Goal: Transaction & Acquisition: Purchase product/service

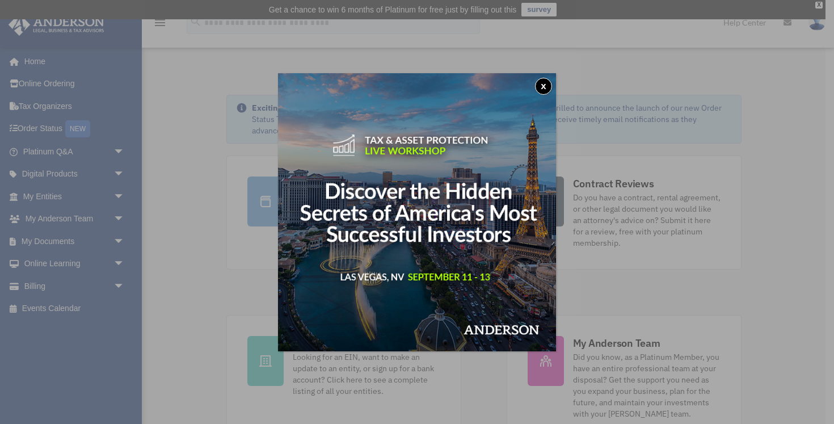
click at [548, 83] on button "x" at bounding box center [543, 86] width 17 height 17
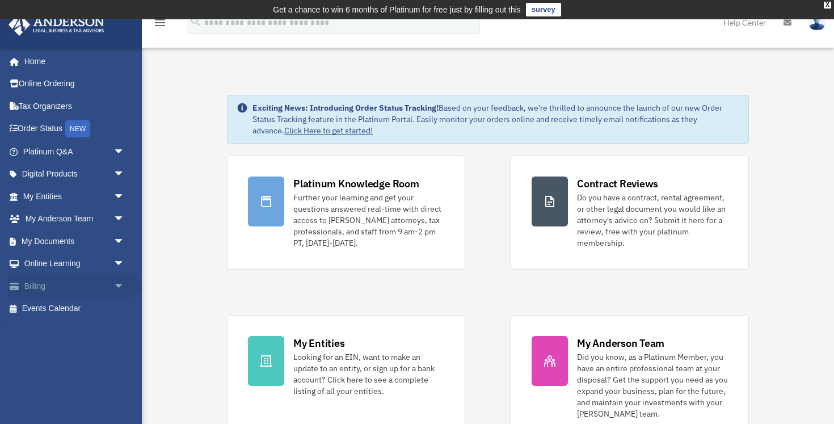
click at [61, 290] on link "Billing arrow_drop_down" at bounding box center [75, 285] width 134 height 23
click at [120, 282] on span "arrow_drop_down" at bounding box center [124, 285] width 23 height 23
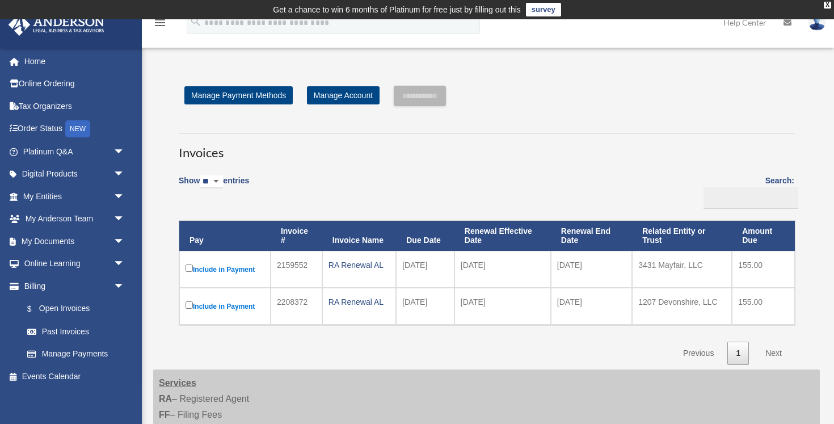
click at [159, 307] on div "**********" at bounding box center [486, 225] width 666 height 278
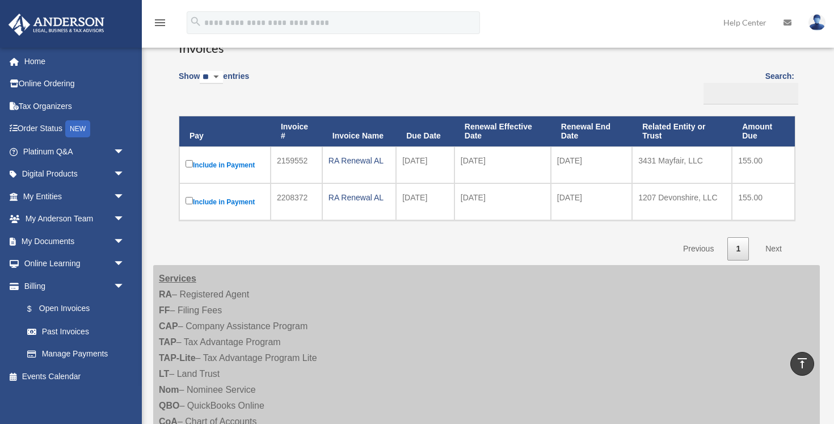
scroll to position [103, 0]
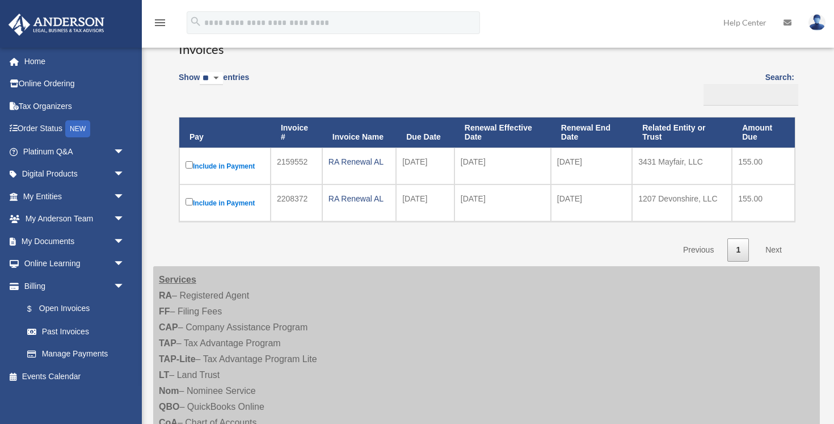
click at [167, 233] on div "**********" at bounding box center [486, 121] width 649 height 278
click at [287, 78] on div "Show ** ** ** *** entries Search: Pay Invoice # Invoice Name Due Date Renewal E…" at bounding box center [486, 162] width 615 height 197
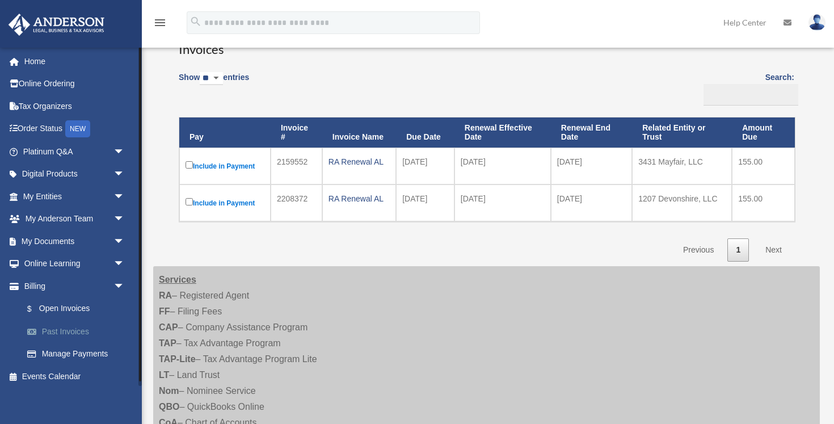
click at [77, 333] on link "Past Invoices" at bounding box center [79, 331] width 126 height 23
click at [72, 331] on link "Past Invoices" at bounding box center [79, 331] width 126 height 23
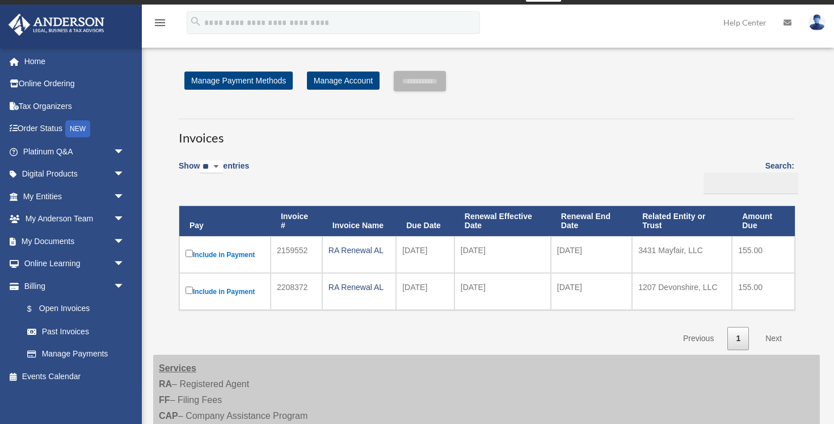
scroll to position [0, 0]
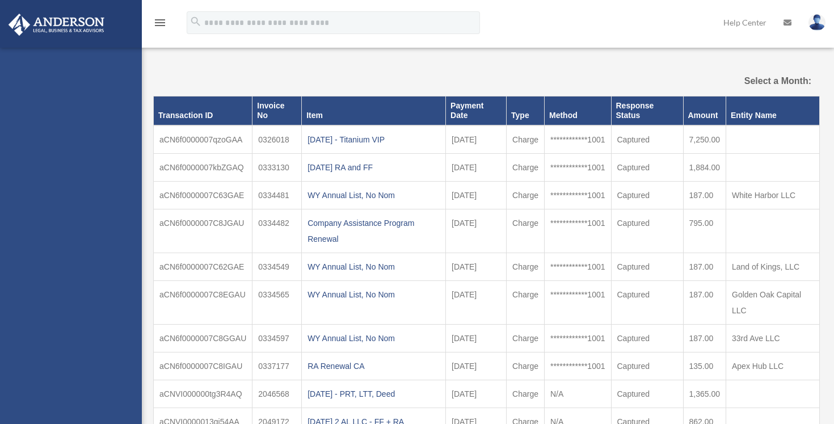
select select
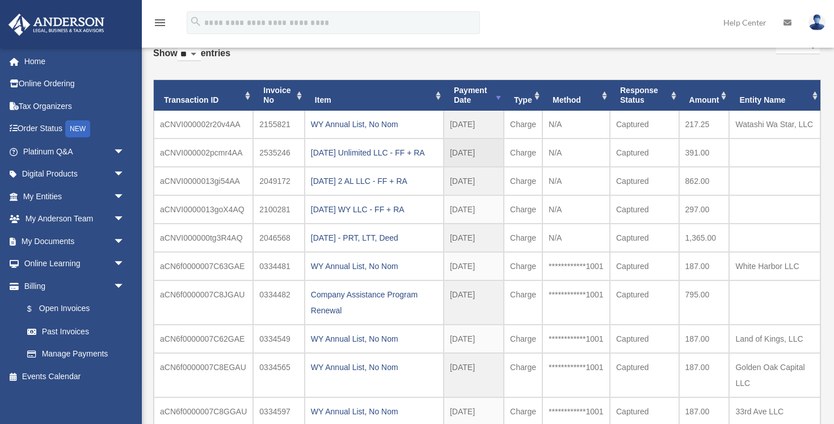
scroll to position [73, 0]
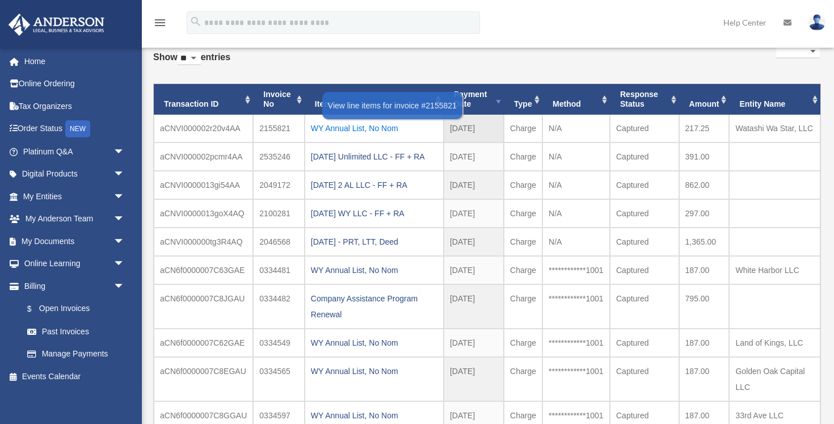
click at [385, 124] on div "WY Annual List, No Nom" at bounding box center [374, 128] width 126 height 16
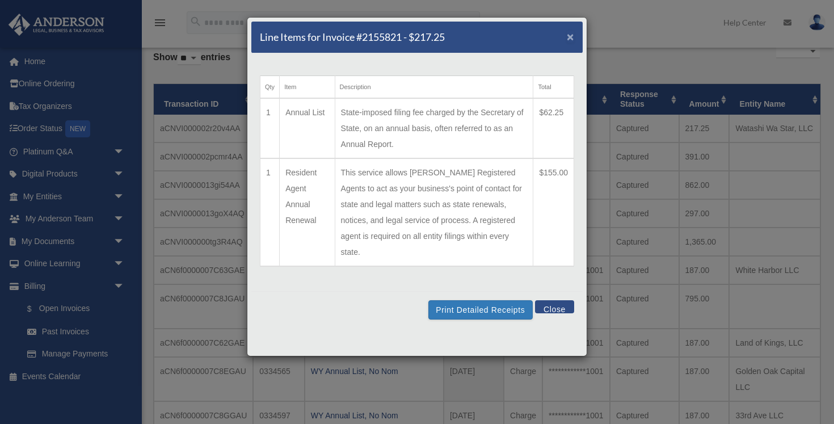
click at [572, 36] on span "×" at bounding box center [569, 36] width 7 height 13
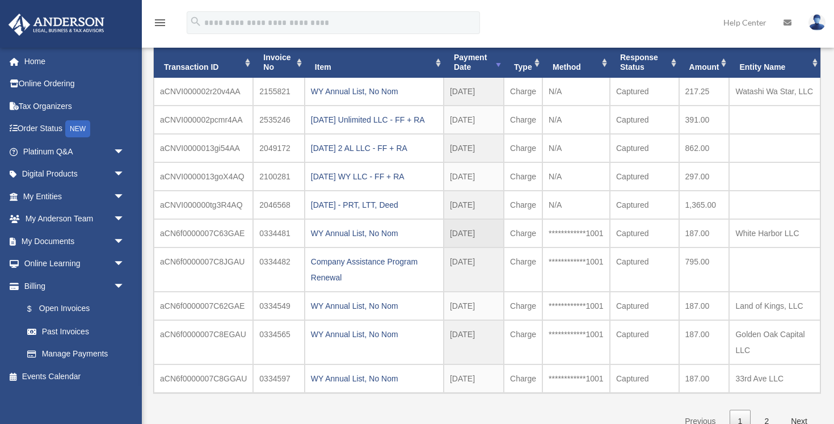
scroll to position [121, 0]
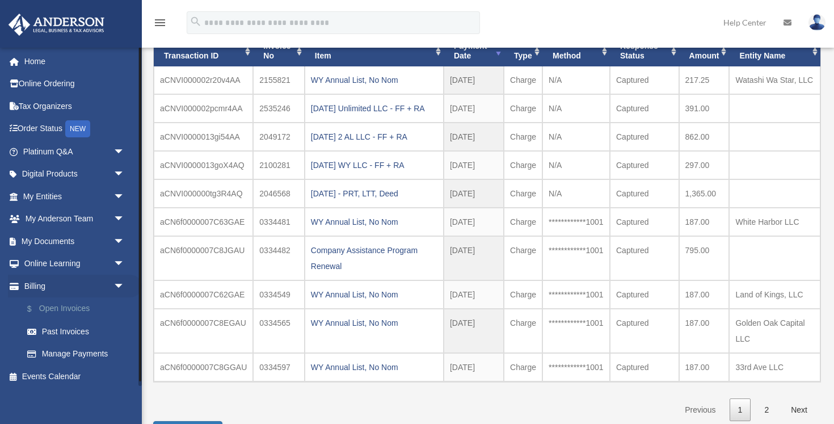
click at [58, 311] on link "$ Open Invoices" at bounding box center [79, 308] width 126 height 23
click at [74, 303] on link "$ Open Invoices" at bounding box center [79, 308] width 126 height 23
click at [86, 308] on link "$ Open Invoices" at bounding box center [79, 308] width 126 height 23
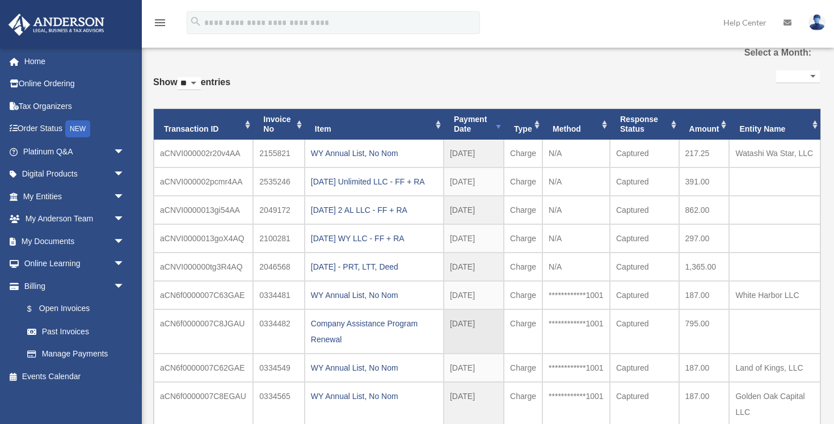
scroll to position [0, 0]
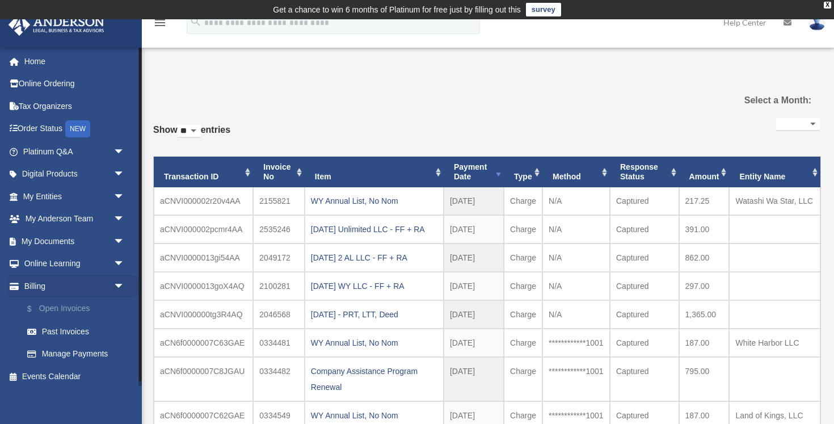
click at [82, 311] on link "$ Open Invoices" at bounding box center [79, 308] width 126 height 23
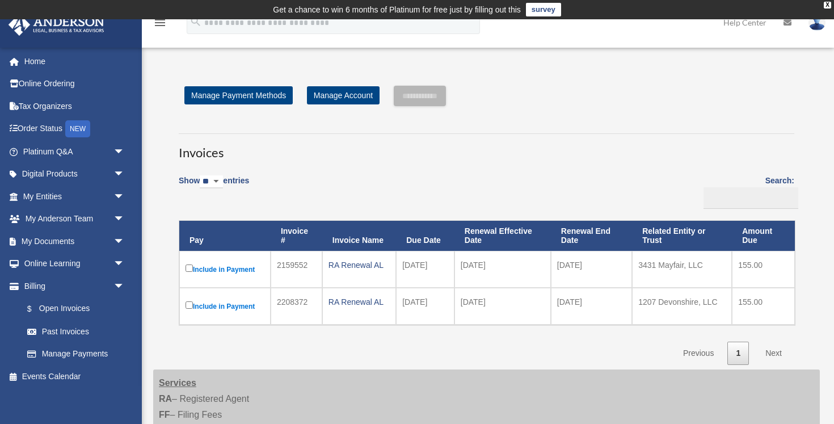
click at [184, 270] on td "Include in Payment" at bounding box center [224, 269] width 91 height 37
click at [540, 187] on div "Show ** ** ** *** entries Search: Pay Invoice # Invoice Name Due Date Renewal E…" at bounding box center [486, 265] width 615 height 197
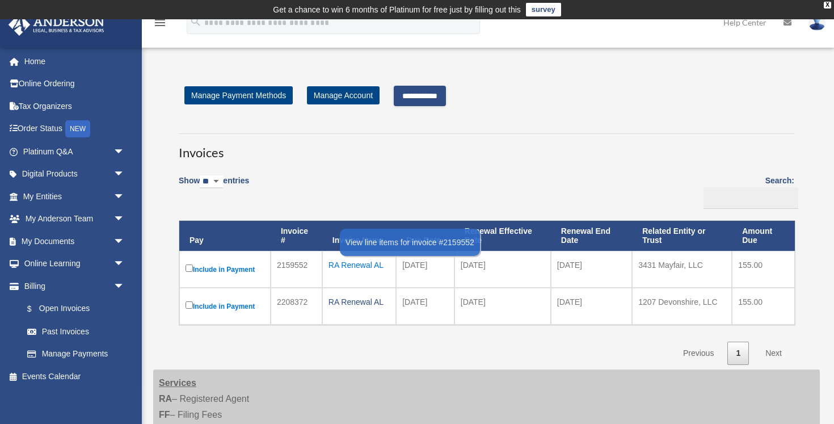
click at [346, 264] on div "RA Renewal AL" at bounding box center [358, 265] width 61 height 16
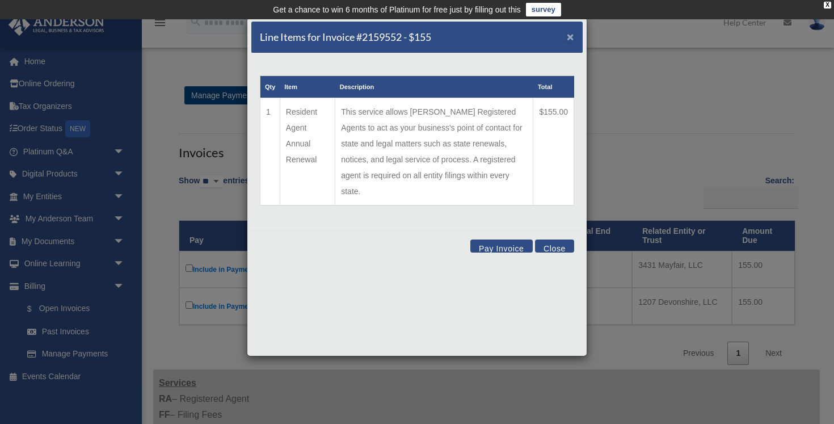
click at [570, 37] on span "×" at bounding box center [569, 36] width 7 height 13
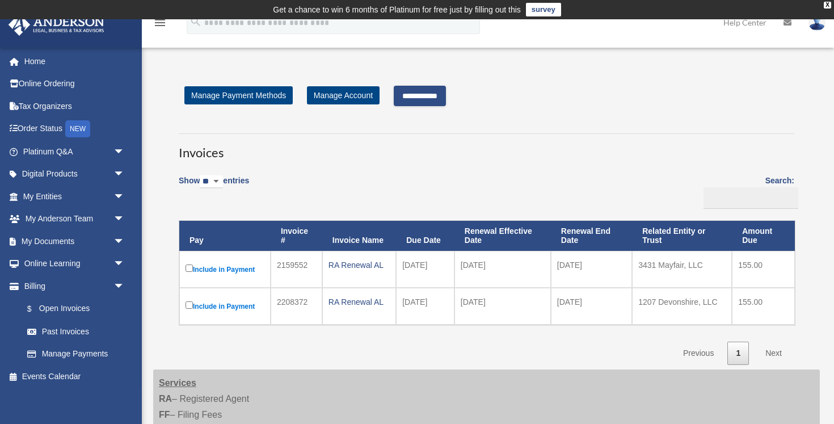
click at [443, 95] on input "**********" at bounding box center [420, 96] width 52 height 20
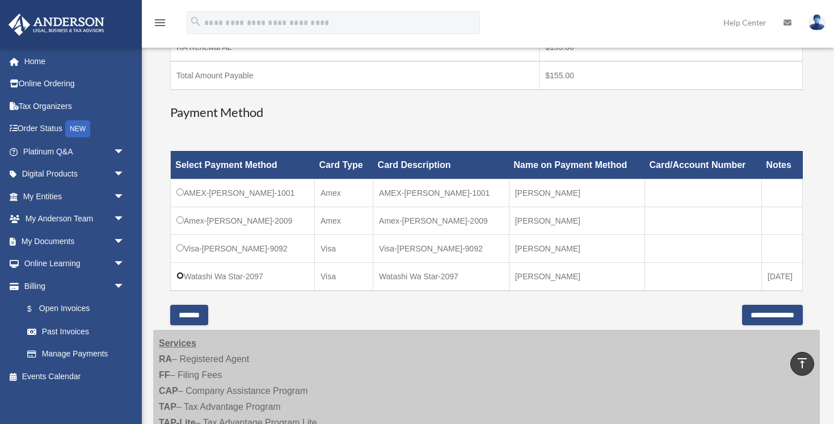
scroll to position [247, 0]
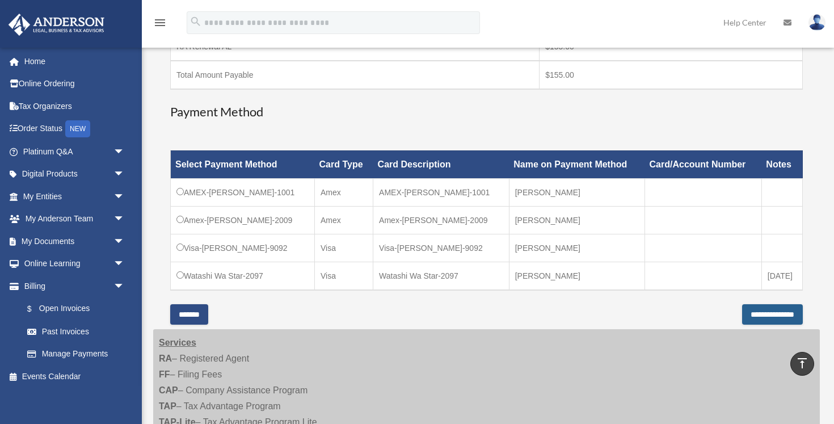
click at [743, 314] on input "**********" at bounding box center [772, 314] width 61 height 20
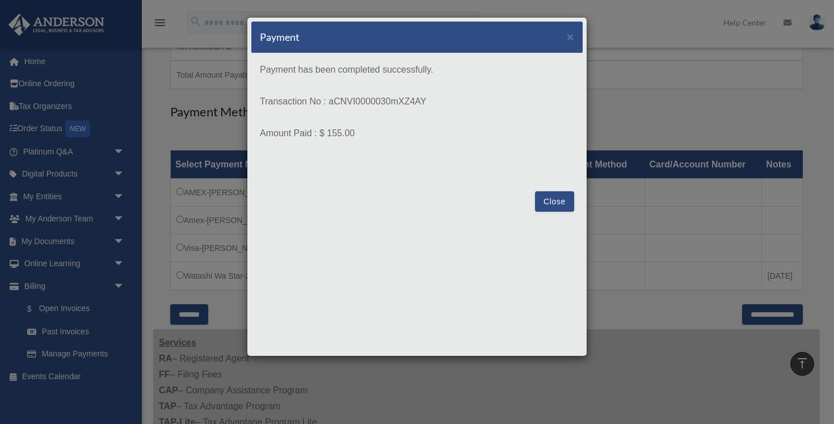
click at [560, 201] on button "Close" at bounding box center [554, 201] width 39 height 20
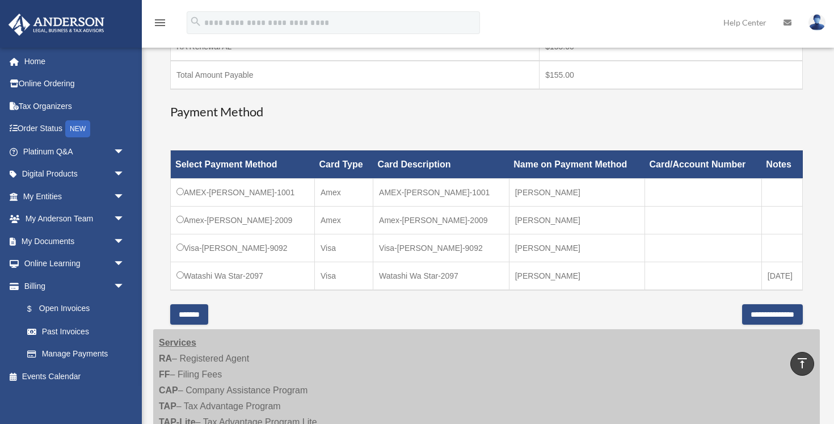
click at [446, 125] on div "Have a question? Please call us at (725)605-8923 or email us directly at paymen…" at bounding box center [486, 79] width 632 height 450
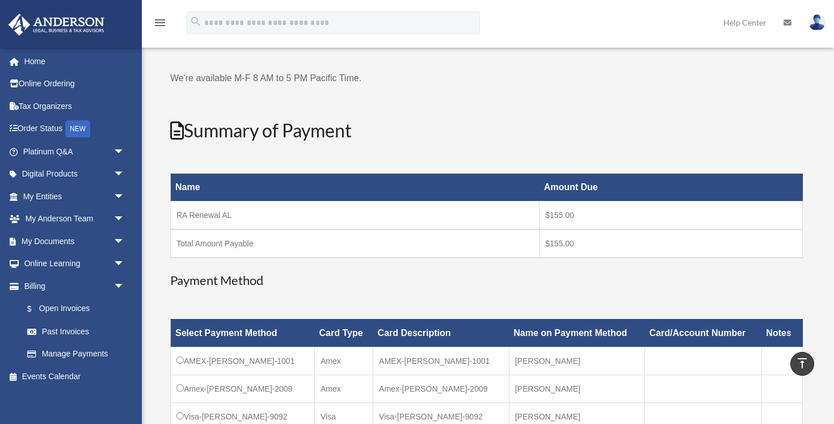
scroll to position [77, 0]
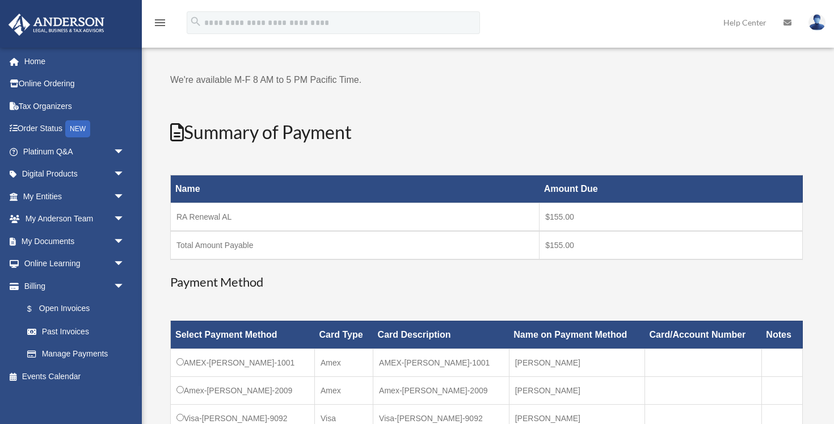
click at [373, 125] on h2 "Summary of Payment" at bounding box center [486, 133] width 632 height 26
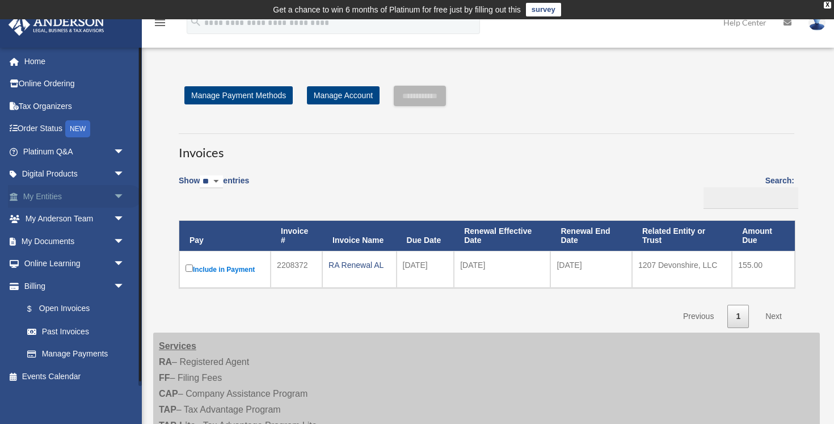
click at [59, 196] on link "My Entities arrow_drop_down" at bounding box center [75, 196] width 134 height 23
click at [121, 196] on span "arrow_drop_down" at bounding box center [124, 196] width 23 height 23
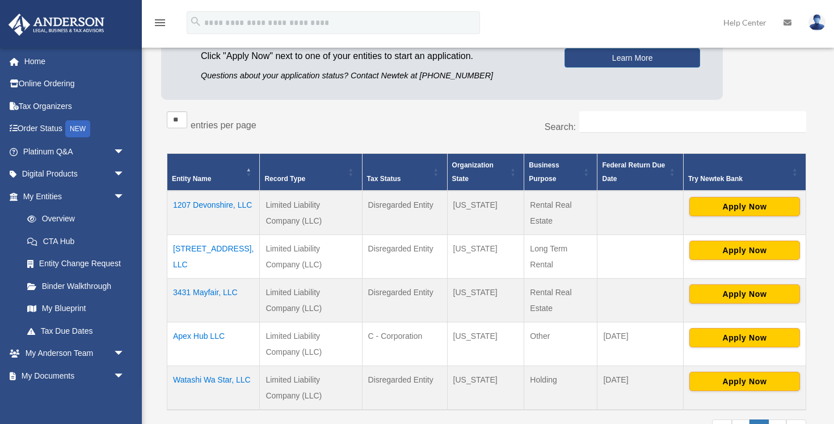
scroll to position [151, 0]
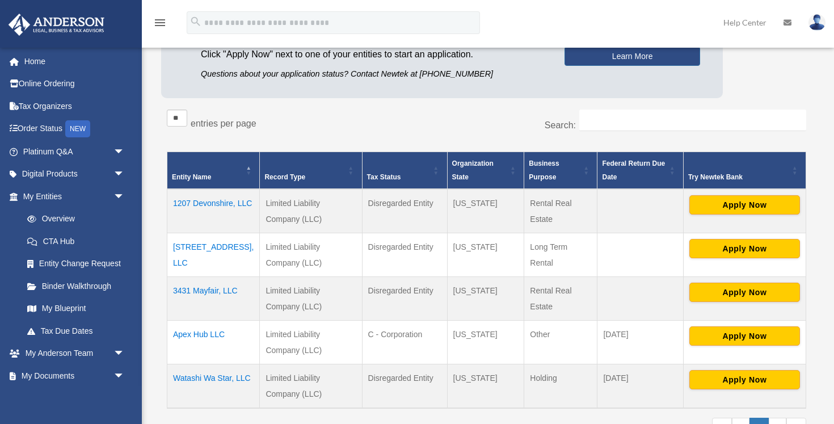
click at [213, 289] on td "3431 Mayfair, LLC" at bounding box center [213, 298] width 92 height 44
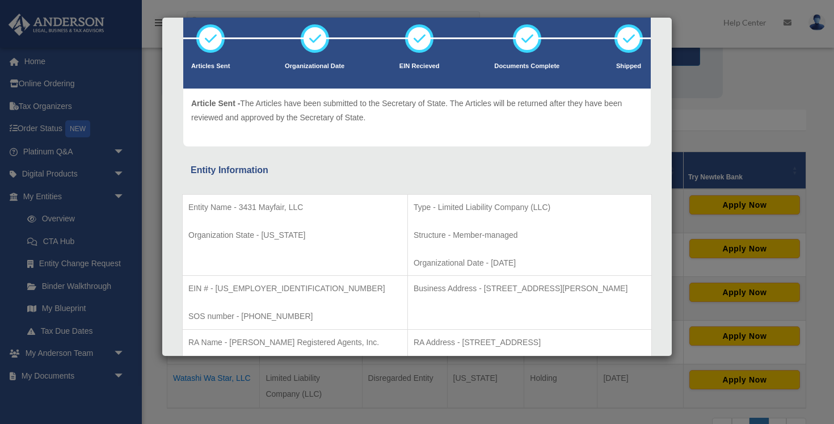
scroll to position [75, 0]
